Goal: Task Accomplishment & Management: Use online tool/utility

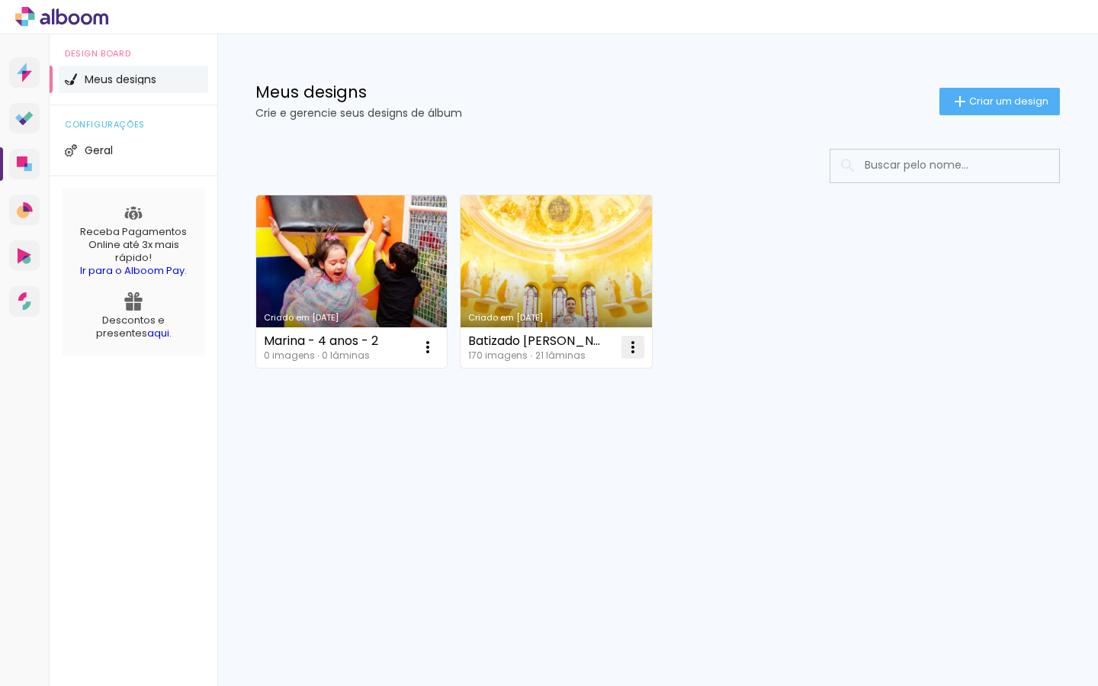
click at [631, 347] on iron-icon at bounding box center [633, 347] width 18 height 18
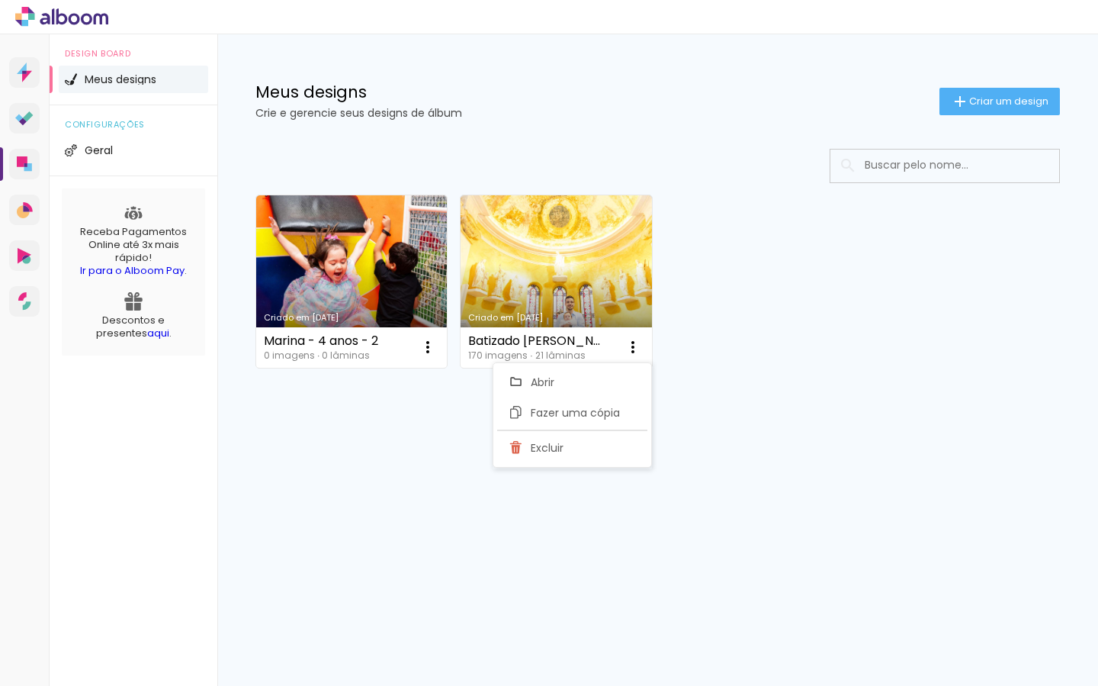
drag, startPoint x: 773, startPoint y: 416, endPoint x: 806, endPoint y: 337, distance: 85.8
click at [773, 416] on div "Criado em [DATE] Marina - 4 anos - 2 0 imagens ∙ 0 lâminas Abrir Fazer uma cópi…" at bounding box center [657, 321] width 881 height 377
click at [989, 98] on span "Criar um design" at bounding box center [1009, 101] width 79 height 10
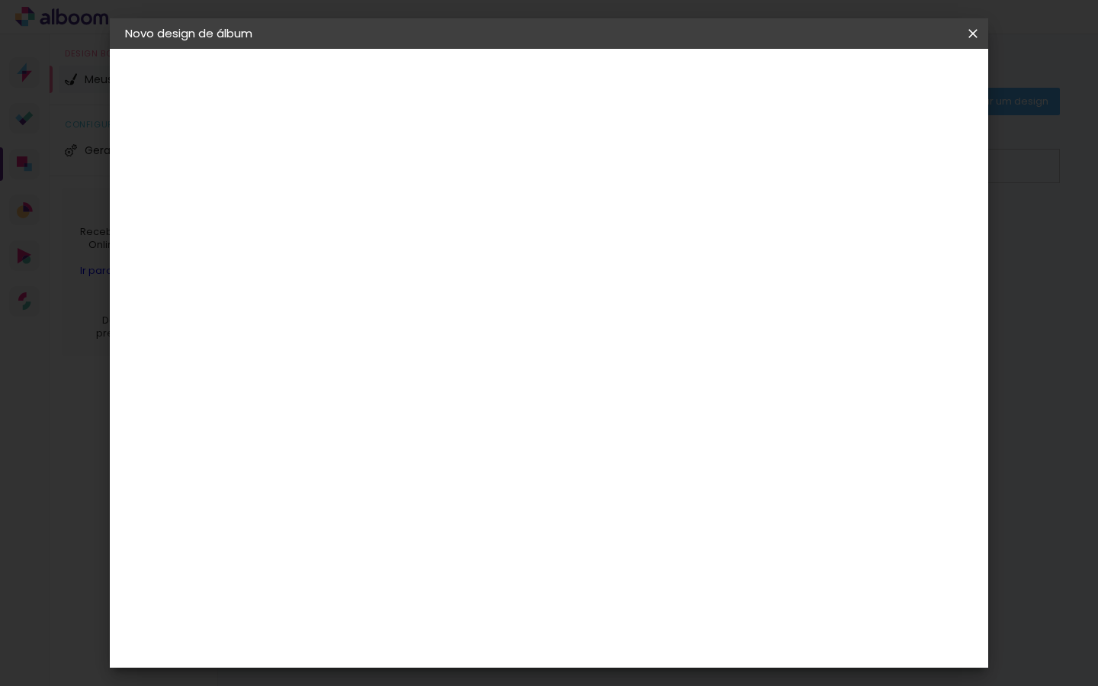
click at [375, 212] on input at bounding box center [375, 205] width 0 height 24
type input "[PERSON_NAME] - 3 anos - 2025"
type paper-input "[PERSON_NAME] - 3 anos - 2025"
drag, startPoint x: 922, startPoint y: 82, endPoint x: 912, endPoint y: 89, distance: 12.1
click at [0, 0] on slot "Avançar" at bounding box center [0, 0] width 0 height 0
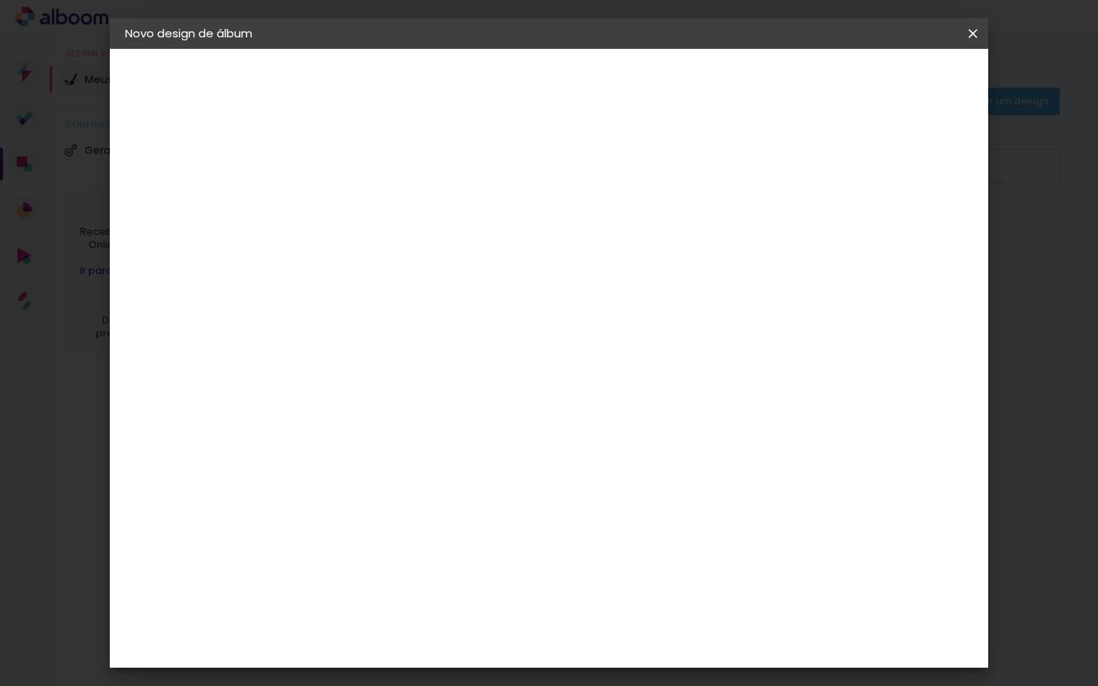
click at [478, 293] on input at bounding box center [413, 290] width 154 height 19
type input "go"
type paper-input "go"
click at [402, 344] on div "Go image" at bounding box center [383, 348] width 37 height 24
click at [0, 0] on slot "Avançar" at bounding box center [0, 0] width 0 height 0
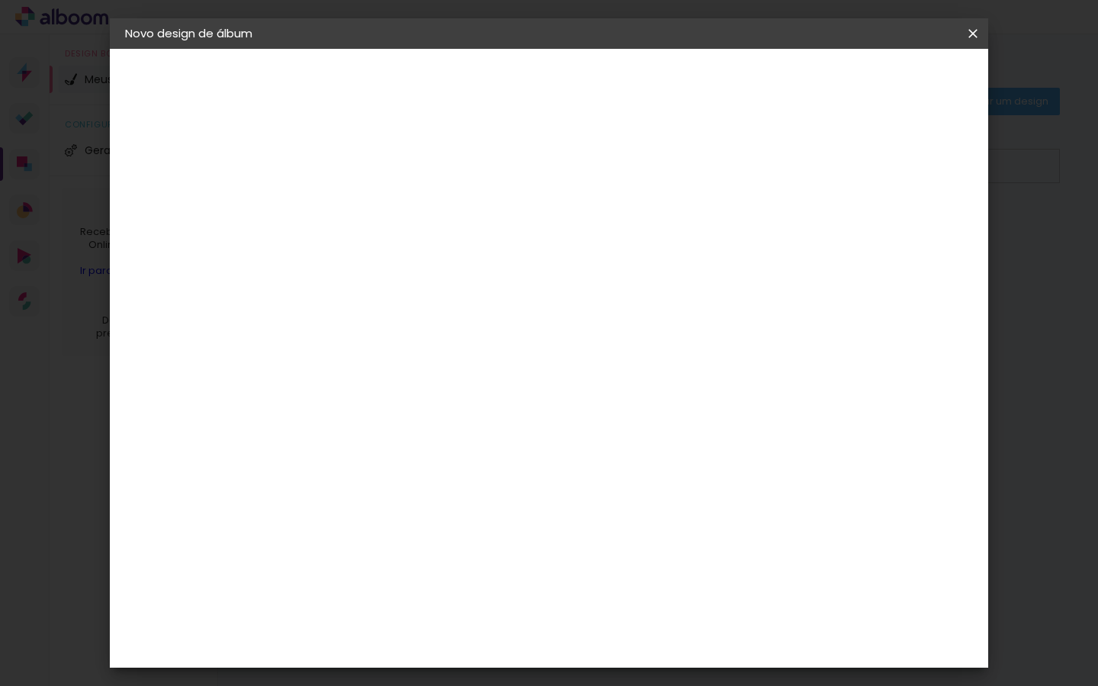
click at [434, 256] on input "text" at bounding box center [404, 266] width 59 height 24
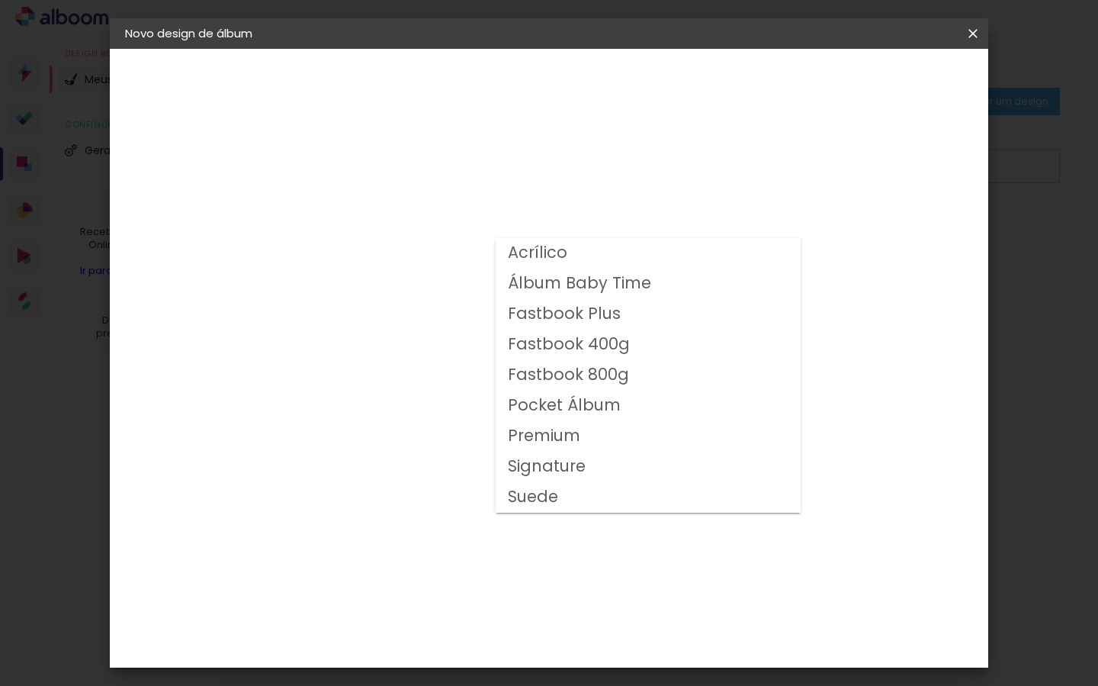
click at [635, 375] on paper-item "Fastbook 800g" at bounding box center [648, 375] width 305 height 31
type input "Fastbook 800g"
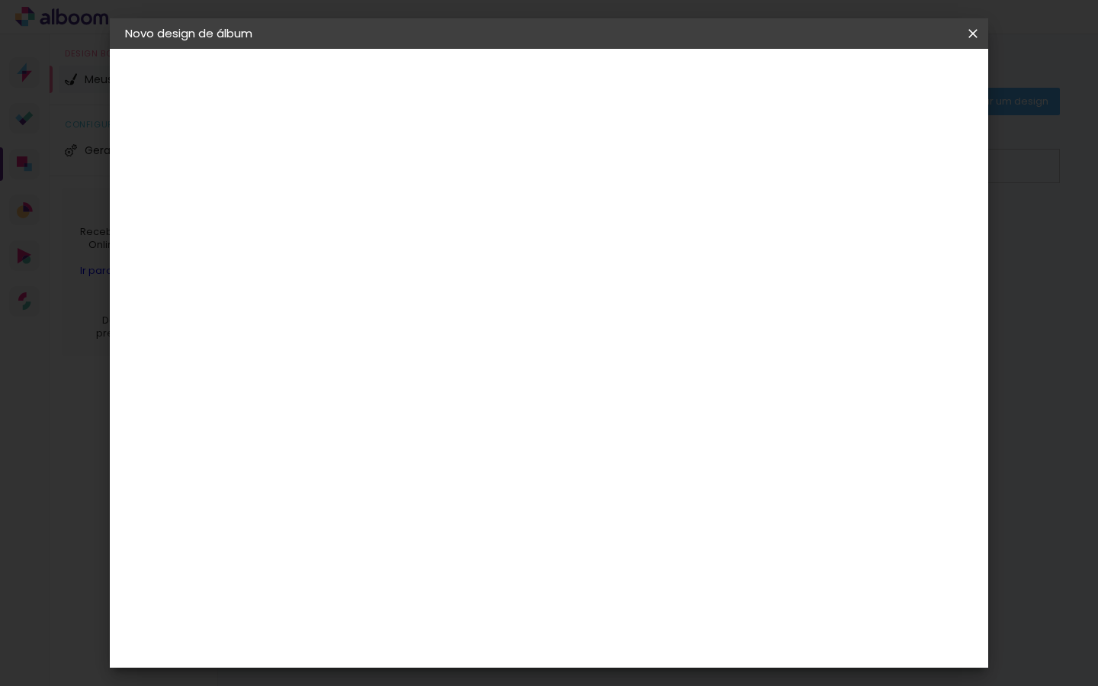
scroll to position [133, 0]
click at [478, 529] on span "20 × 20" at bounding box center [442, 554] width 71 height 50
click at [0, 0] on slot "Avançar" at bounding box center [0, 0] width 0 height 0
click at [803, 162] on div at bounding box center [796, 165] width 14 height 14
type paper-checkbox "on"
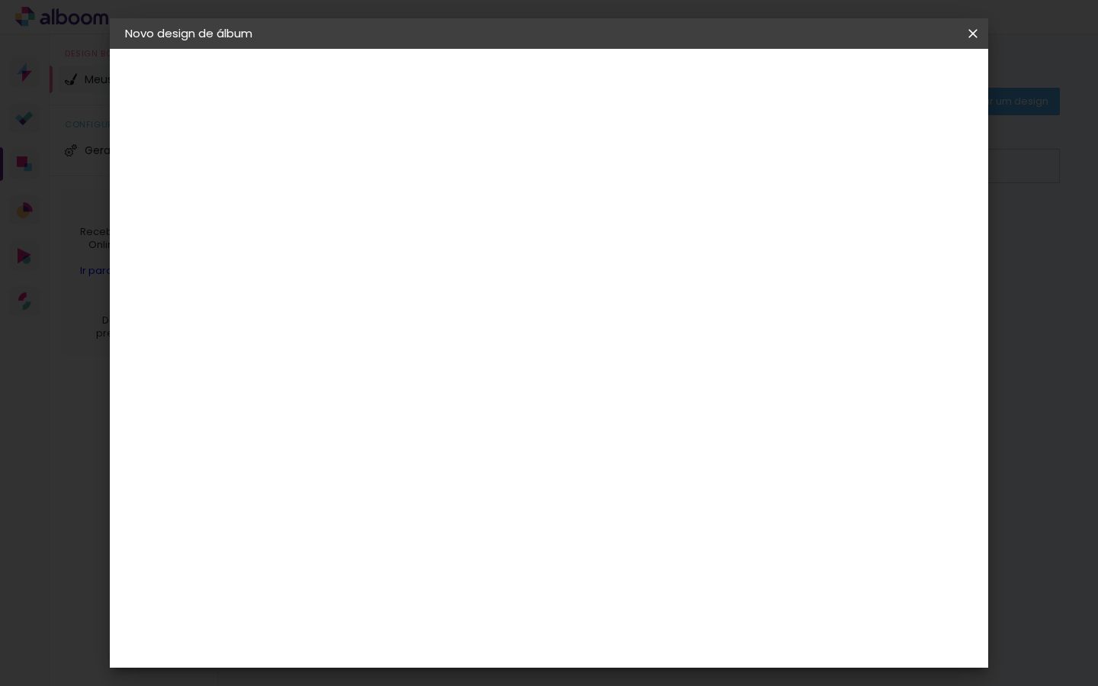
click at [889, 83] on span "Iniciar design" at bounding box center [854, 81] width 69 height 11
